Goal: Task Accomplishment & Management: Manage account settings

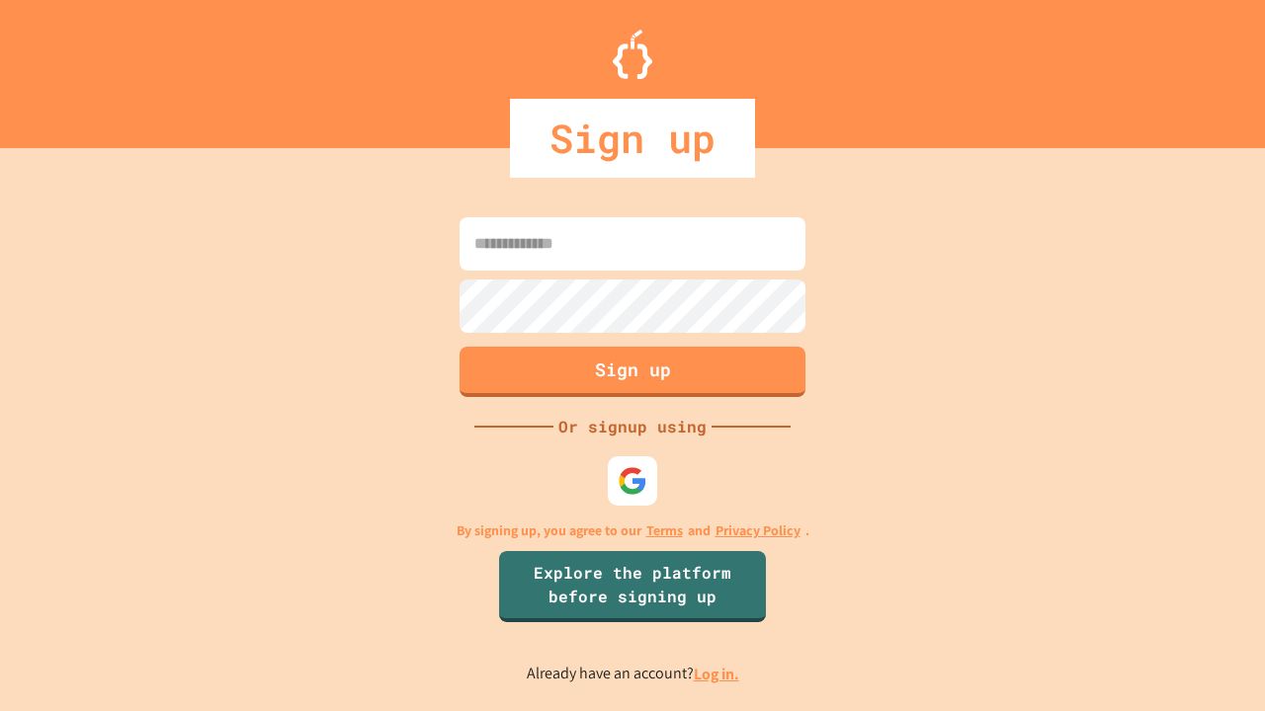
click at [717, 674] on link "Log in." at bounding box center [716, 674] width 45 height 21
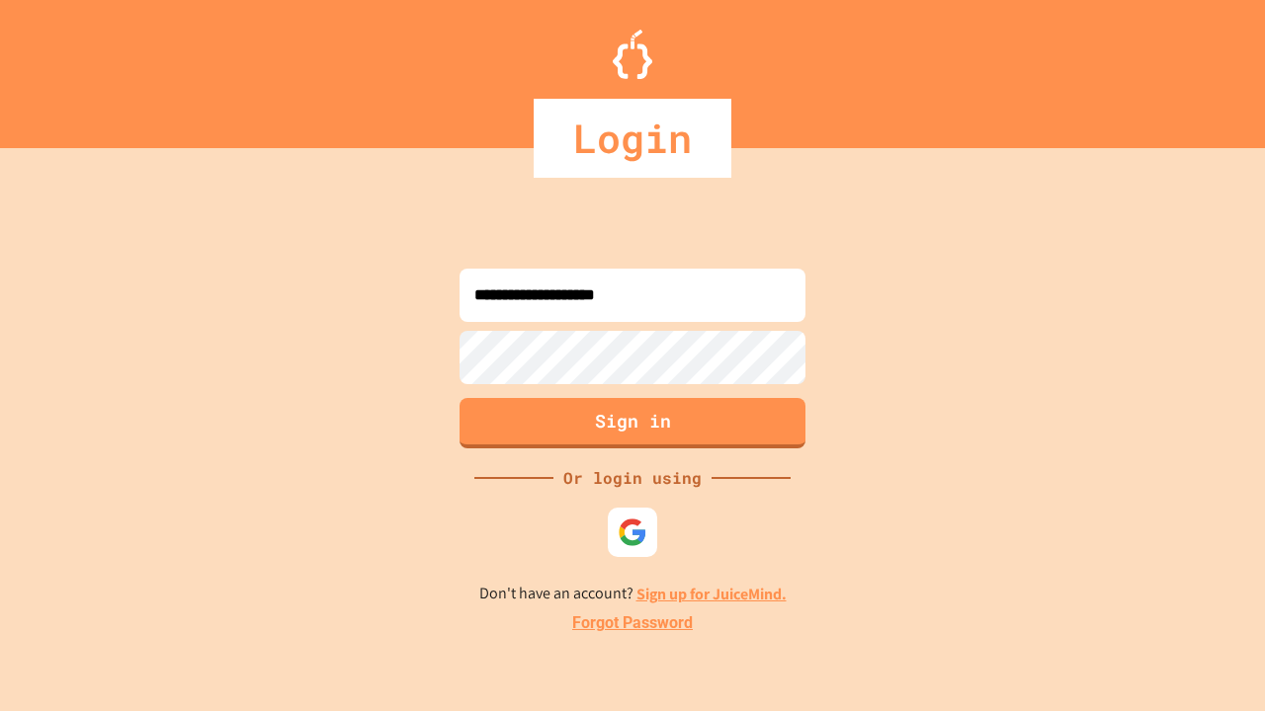
type input "**********"
